Goal: Transaction & Acquisition: Purchase product/service

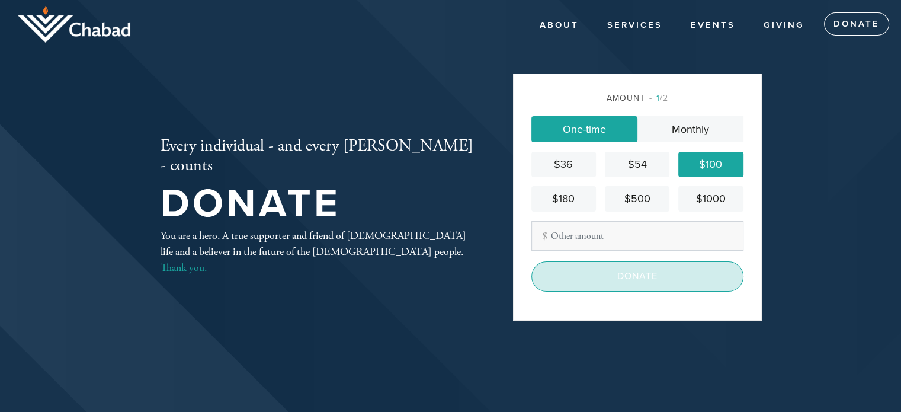
click at [668, 273] on input "Donate" at bounding box center [637, 276] width 212 height 30
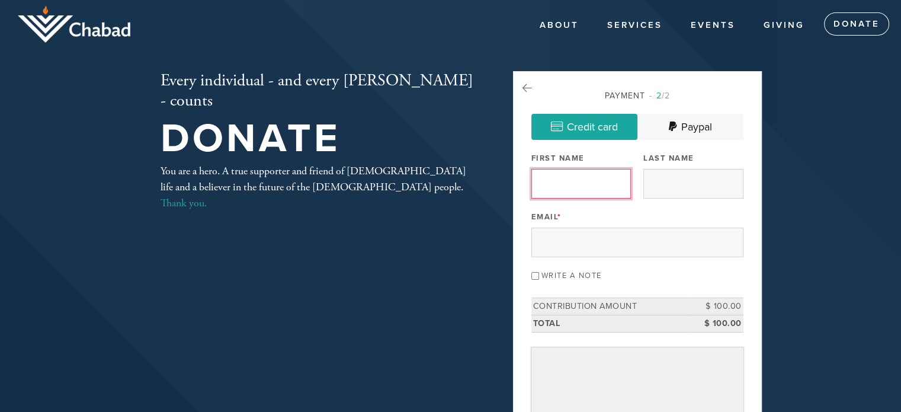
click at [588, 187] on input "First Name" at bounding box center [581, 184] width 100 height 30
type input "[PERSON_NAME]"
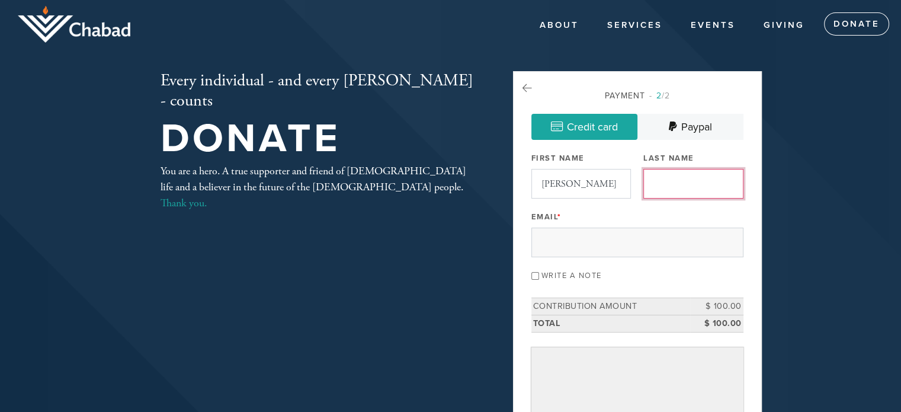
type input "[PERSON_NAME]"
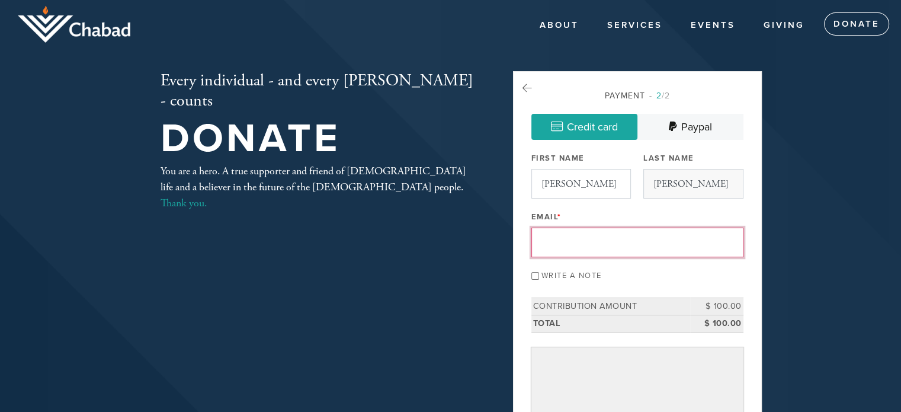
type input "[EMAIL_ADDRESS][DOMAIN_NAME]"
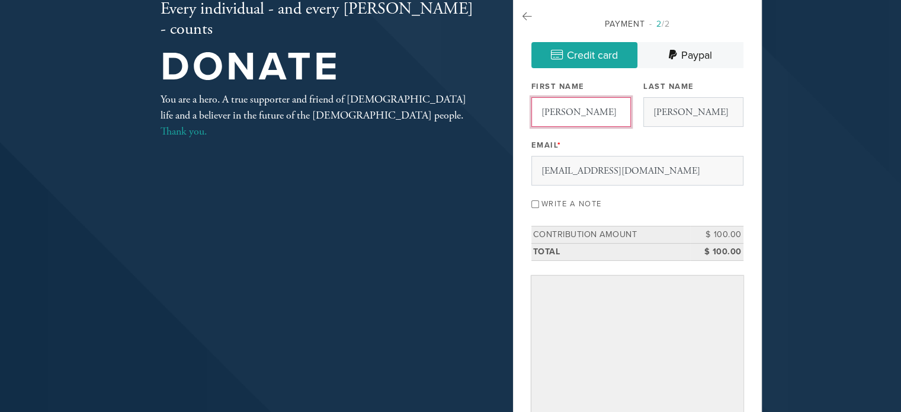
scroll to position [118, 0]
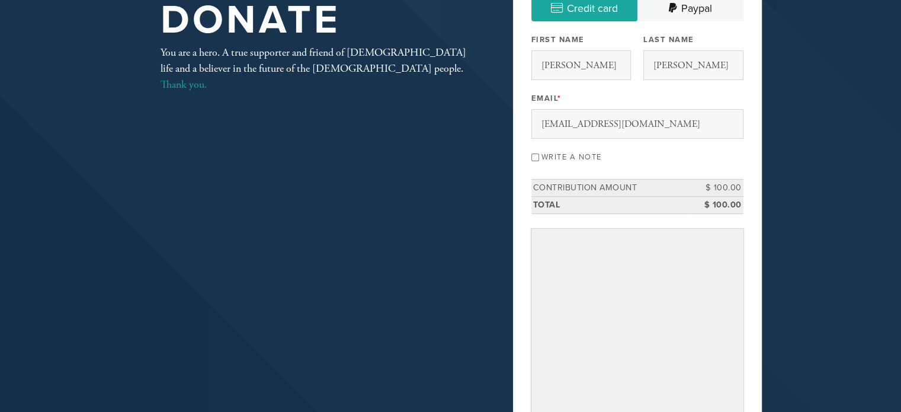
click at [577, 158] on label "Write a note" at bounding box center [571, 156] width 60 height 9
click at [539, 158] on input "Write a note" at bounding box center [535, 157] width 8 height 8
checkbox input "true"
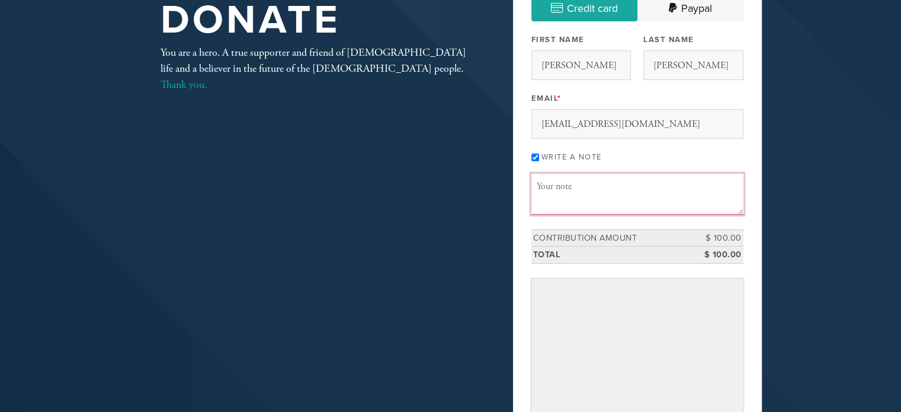
click at [603, 187] on textarea "Message or dedication" at bounding box center [637, 194] width 212 height 40
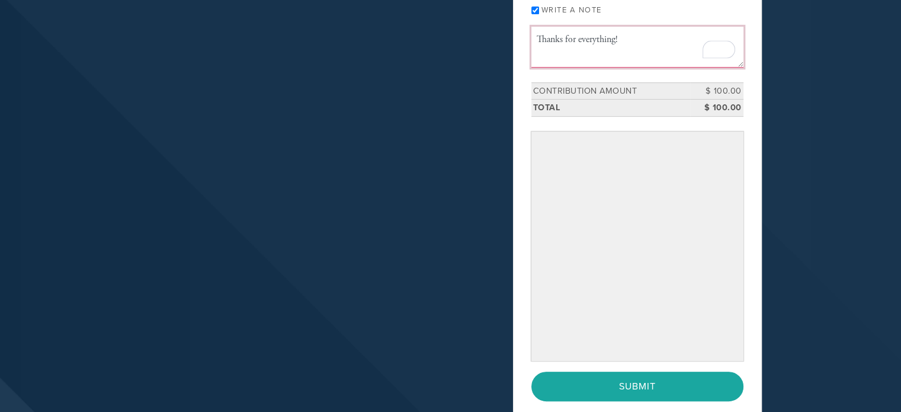
scroll to position [296, 0]
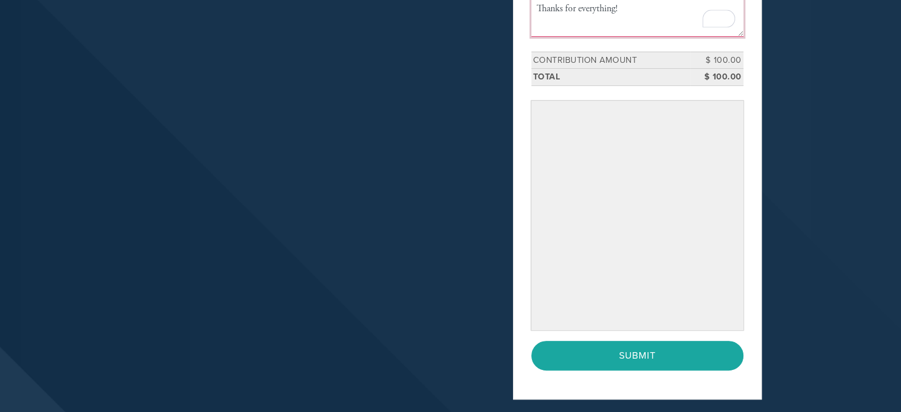
type textarea "Thanks for everything!"
click at [798, 269] on header "About About Us Photos Contact A Home for Chabad Services Community Adults Youth…" at bounding box center [450, 96] width 901 height 784
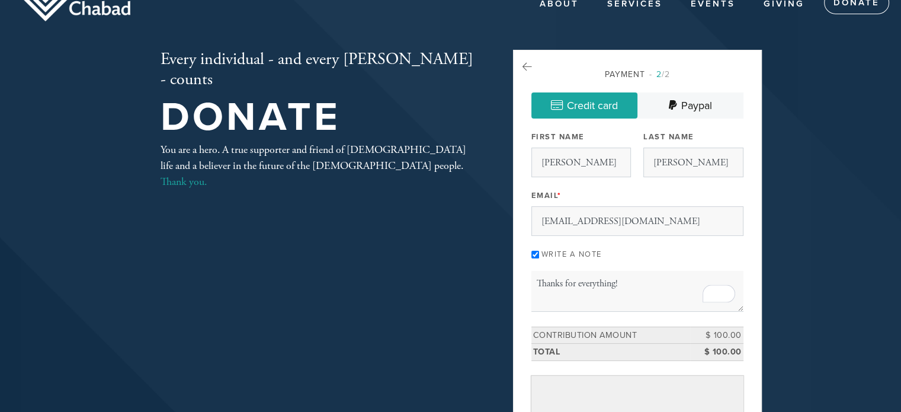
scroll to position [0, 0]
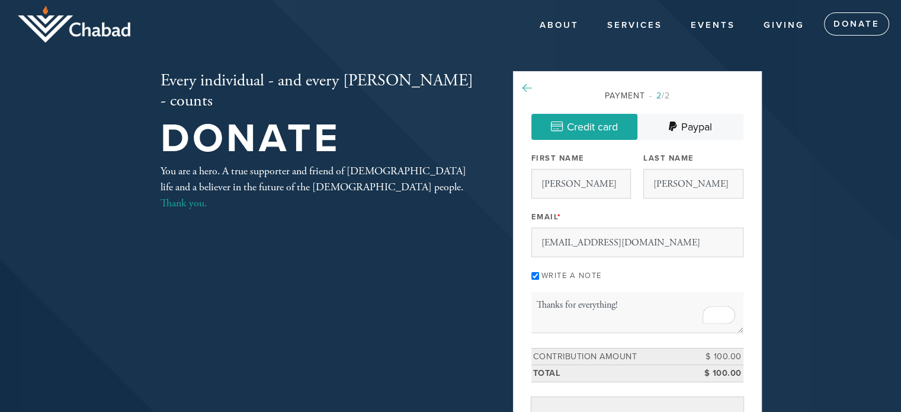
click at [525, 86] on icon at bounding box center [526, 88] width 9 height 11
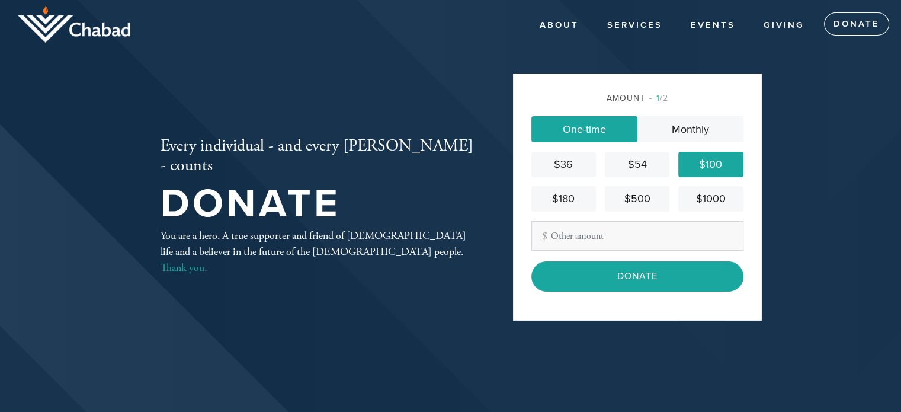
click at [559, 203] on div "$180" at bounding box center [563, 199] width 55 height 16
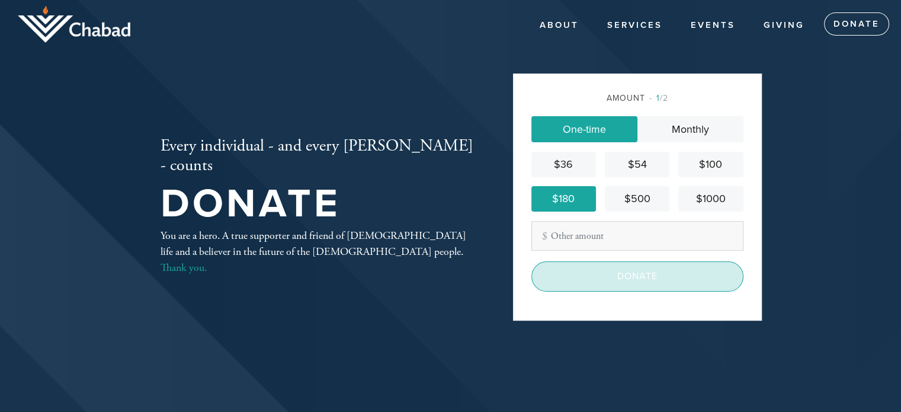
click at [665, 288] on input "Donate" at bounding box center [637, 276] width 212 height 30
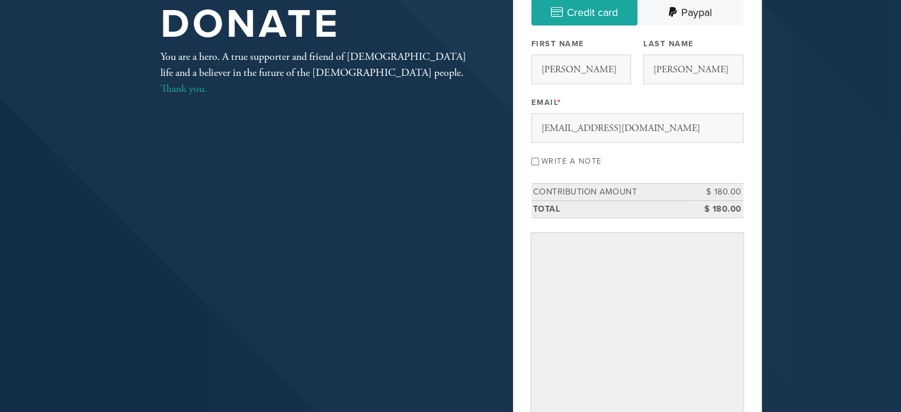
scroll to position [178, 0]
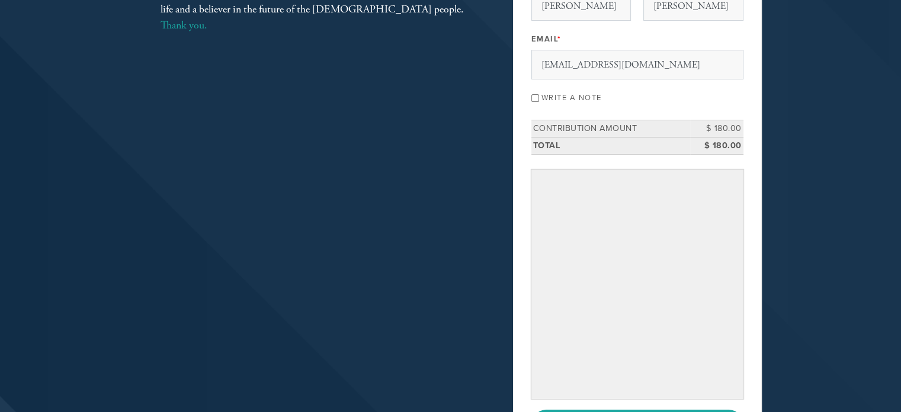
click at [749, 307] on div "Payment 2 /2 Credit card Paypal Payment Processor Pay Later Credit Card Paypal …" at bounding box center [637, 180] width 249 height 575
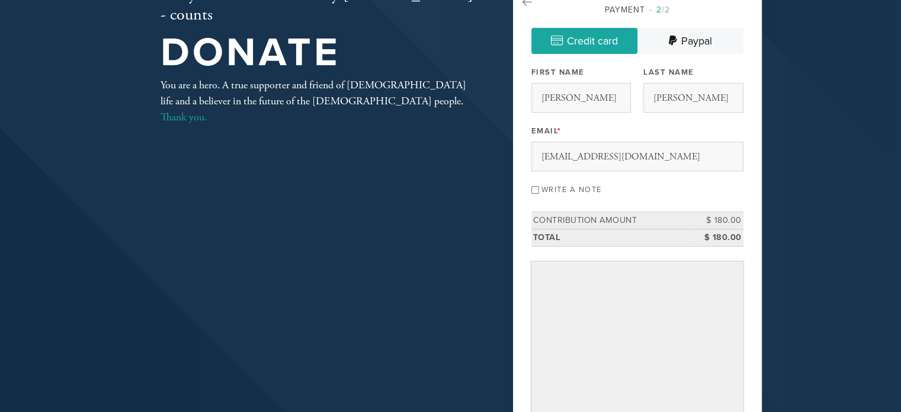
scroll to position [59, 0]
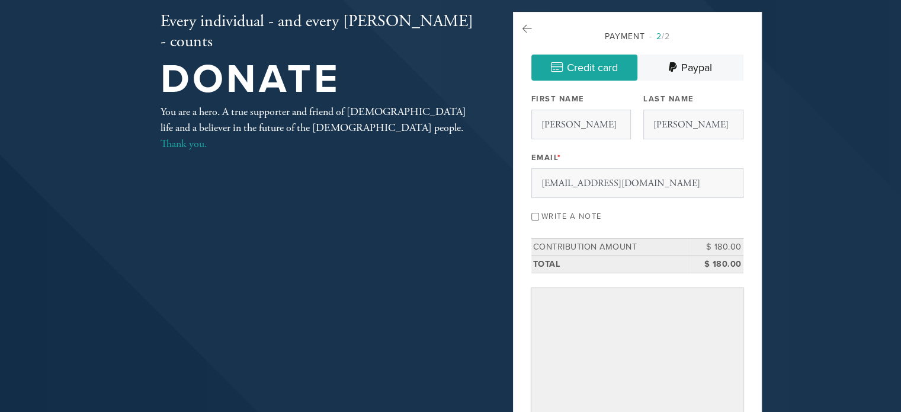
click at [571, 215] on label "Write a note" at bounding box center [571, 215] width 60 height 9
click at [539, 215] on input "Write a note" at bounding box center [535, 217] width 8 height 8
checkbox input "true"
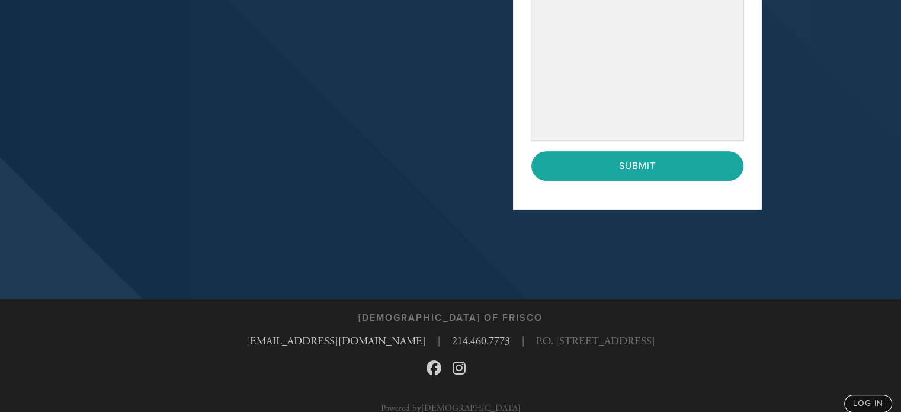
scroll to position [498, 0]
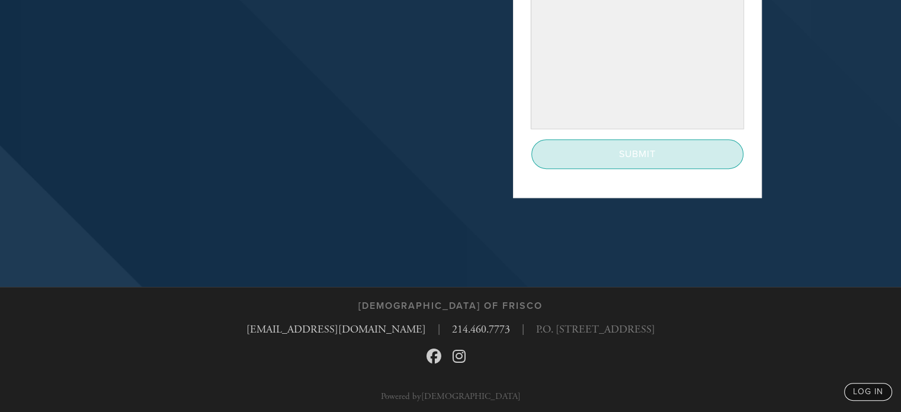
click at [687, 144] on input "Submit" at bounding box center [637, 154] width 212 height 30
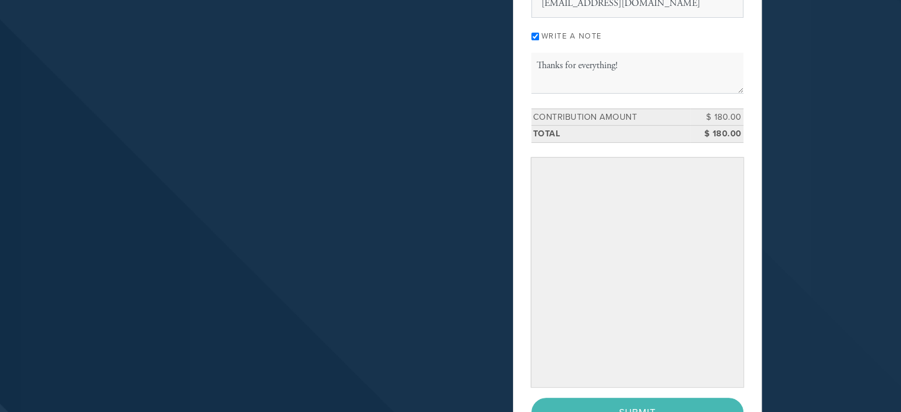
scroll to position [261, 0]
